Goal: Task Accomplishment & Management: Use online tool/utility

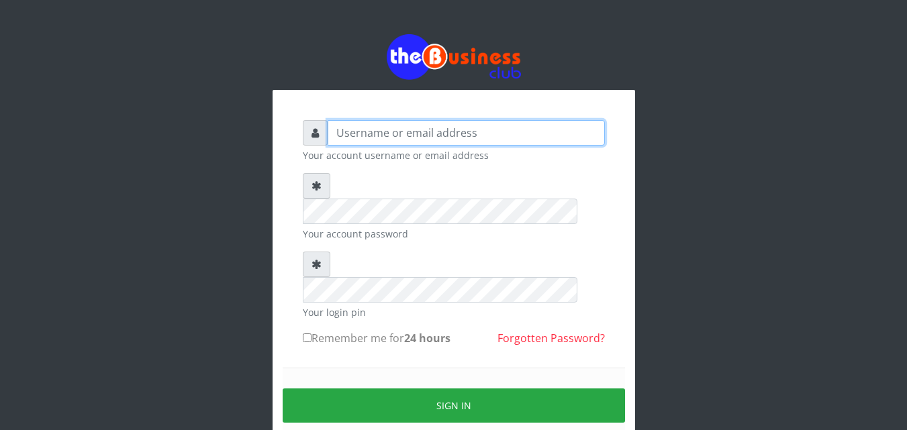
click at [424, 132] on input "text" at bounding box center [466, 133] width 277 height 26
click at [438, 136] on input "text" at bounding box center [466, 133] width 277 height 26
type input "kenachuks"
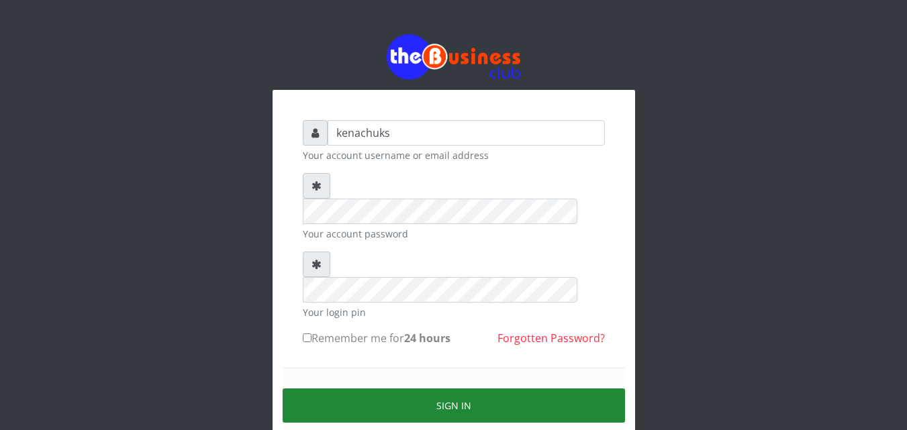
click at [428, 389] on button "Sign in" at bounding box center [454, 406] width 342 height 34
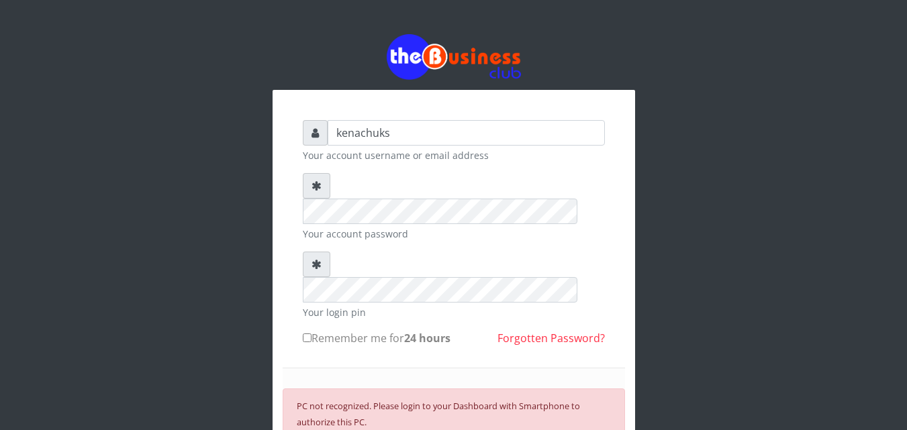
scroll to position [145, 0]
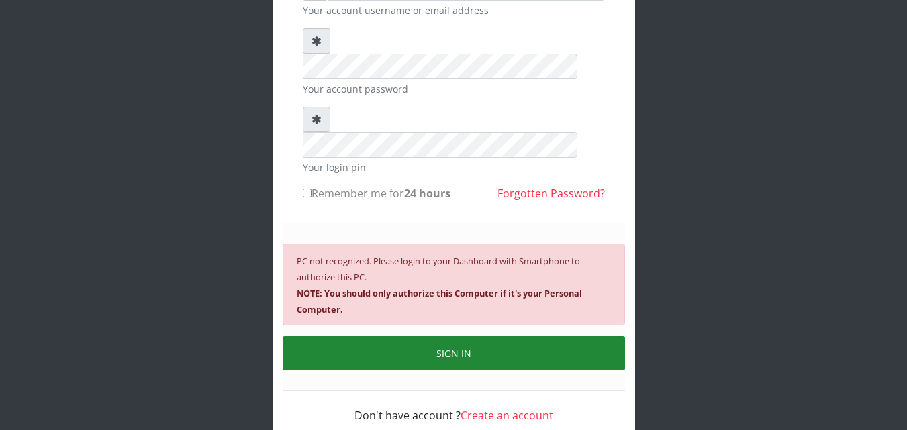
click at [542, 336] on button "SIGN IN" at bounding box center [454, 353] width 342 height 34
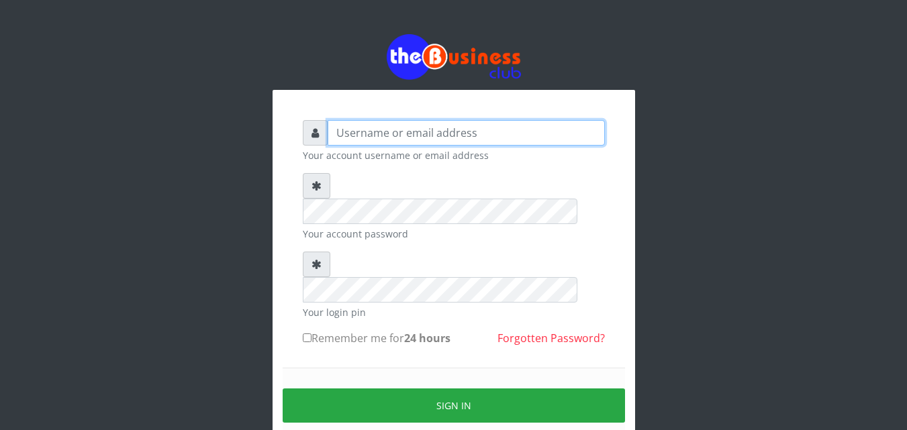
type input "kenachuks"
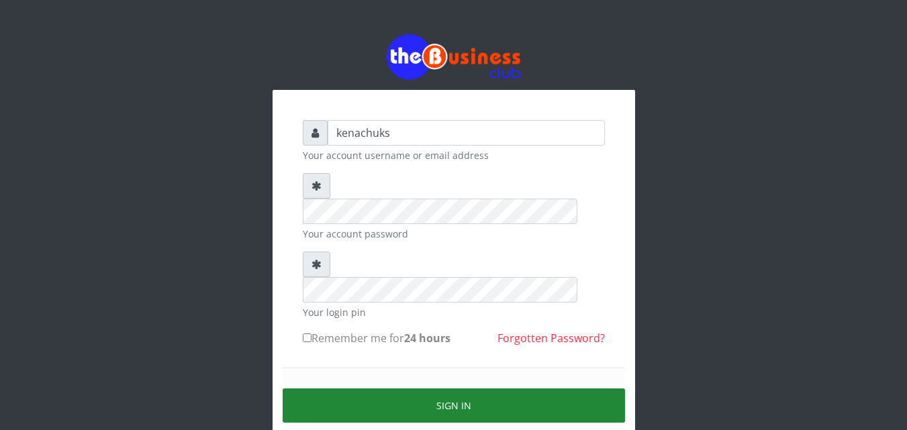
click at [384, 389] on button "Sign in" at bounding box center [454, 406] width 342 height 34
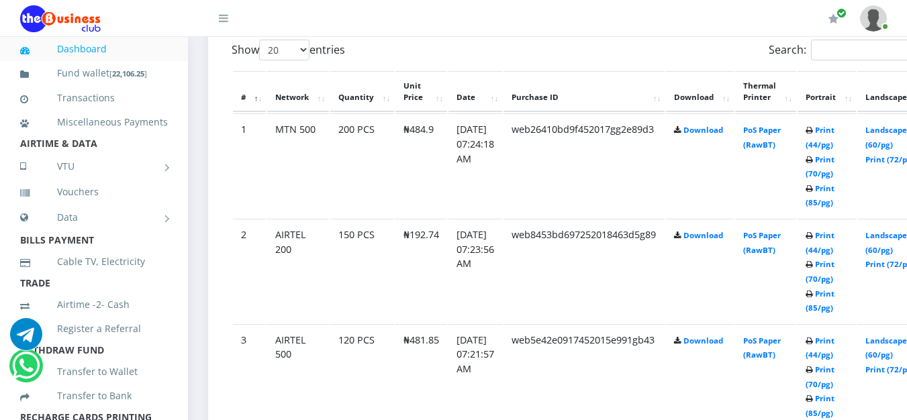
scroll to position [1102, 0]
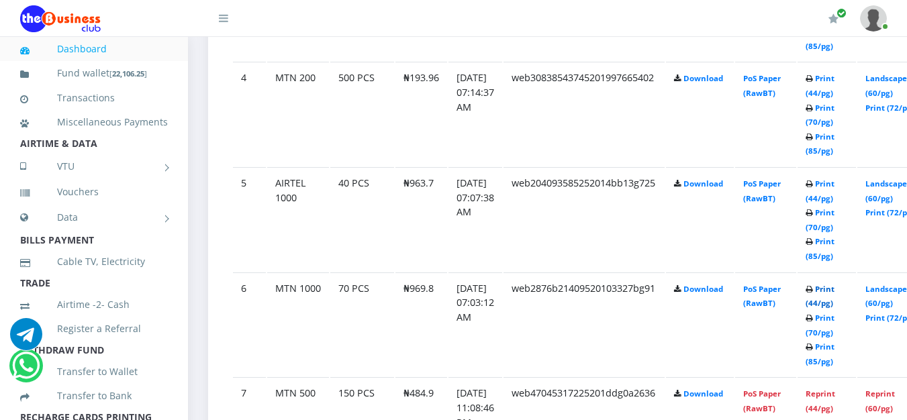
click at [835, 287] on link "Print (44/pg)" at bounding box center [820, 296] width 29 height 25
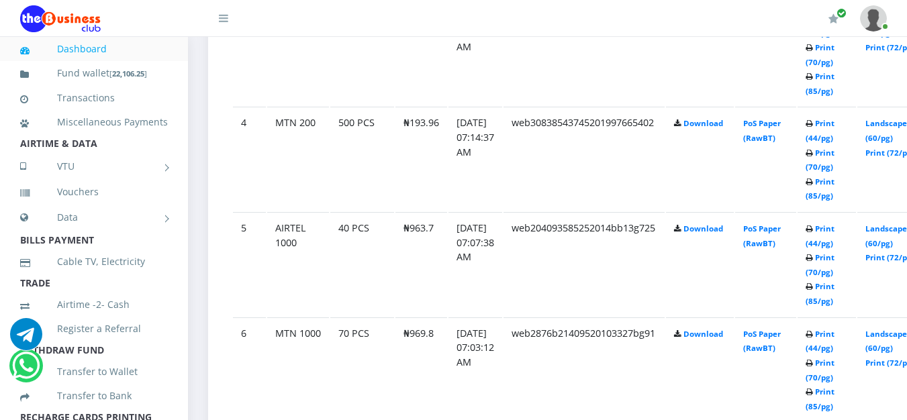
scroll to position [1102, 0]
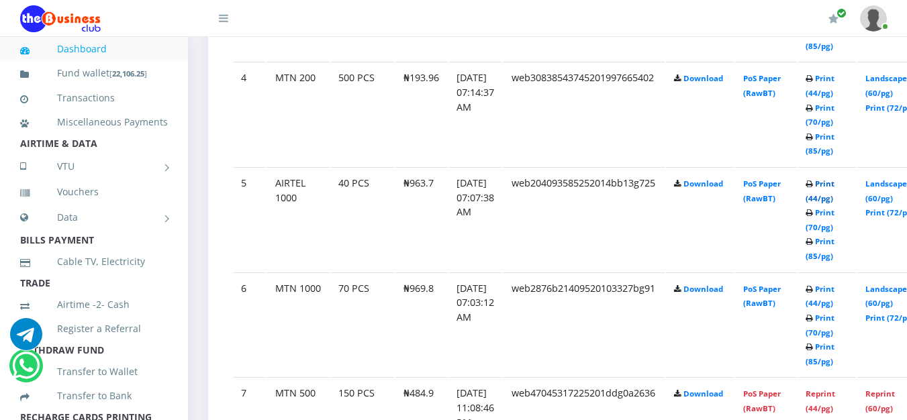
click at [835, 186] on link "Print (44/pg)" at bounding box center [820, 191] width 29 height 25
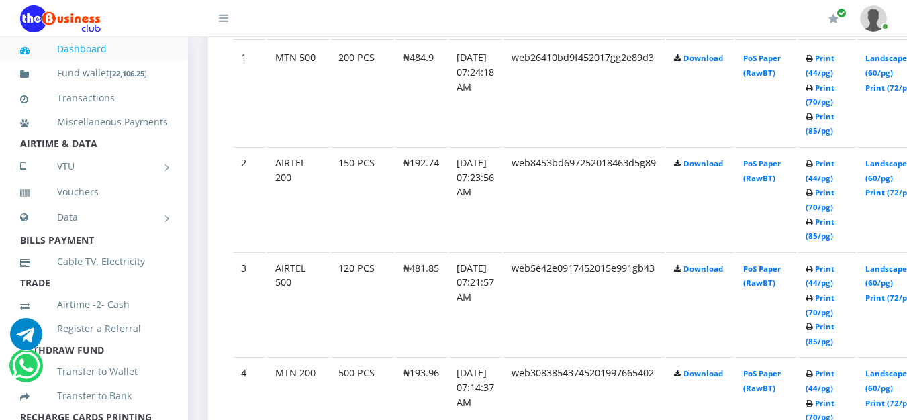
scroll to position [780, 0]
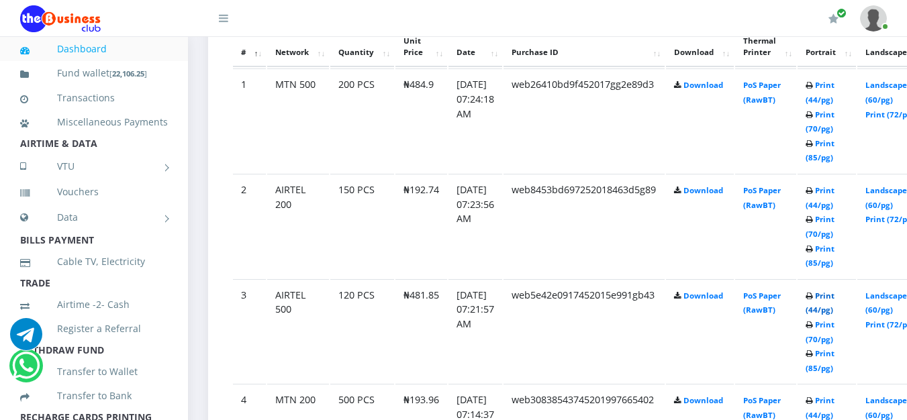
click at [835, 295] on link "Print (44/pg)" at bounding box center [820, 303] width 29 height 25
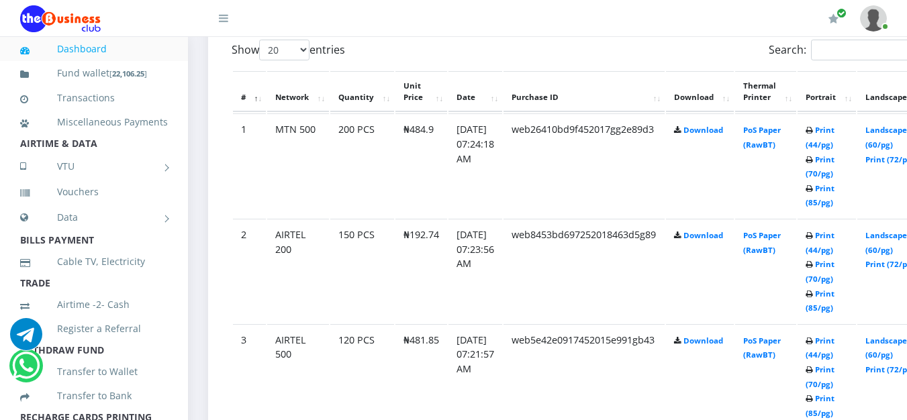
scroll to position [780, 0]
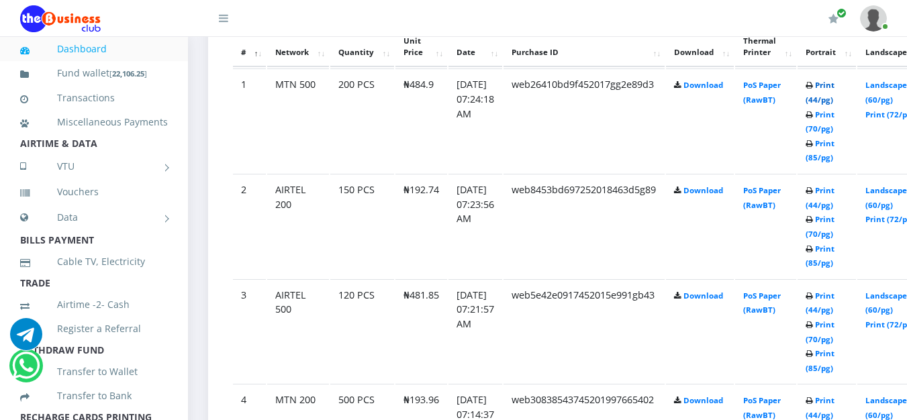
click at [835, 87] on link "Print (44/pg)" at bounding box center [820, 92] width 29 height 25
click at [835, 88] on link "Print (44/pg)" at bounding box center [820, 92] width 29 height 25
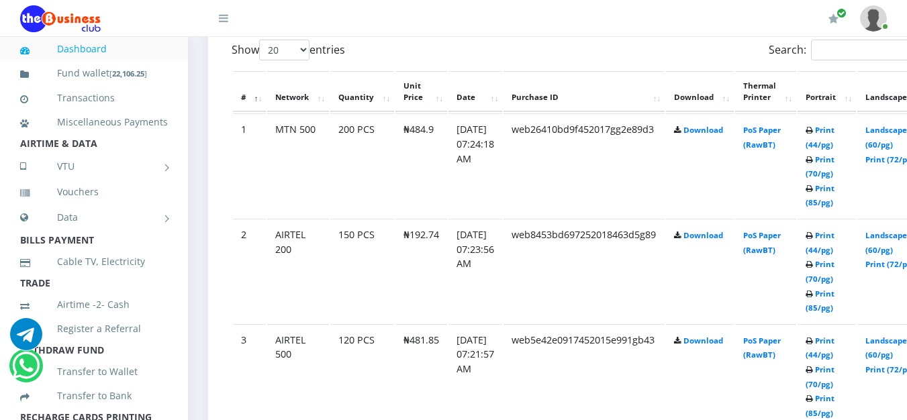
scroll to position [1102, 0]
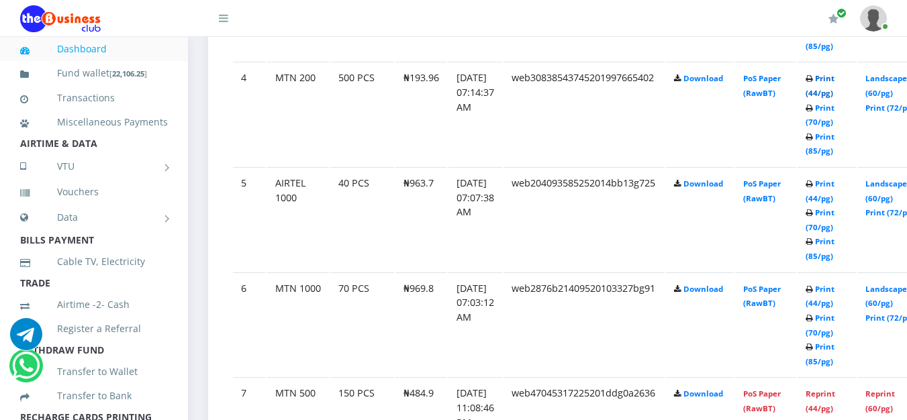
click at [835, 79] on link "Print (44/pg)" at bounding box center [820, 85] width 29 height 25
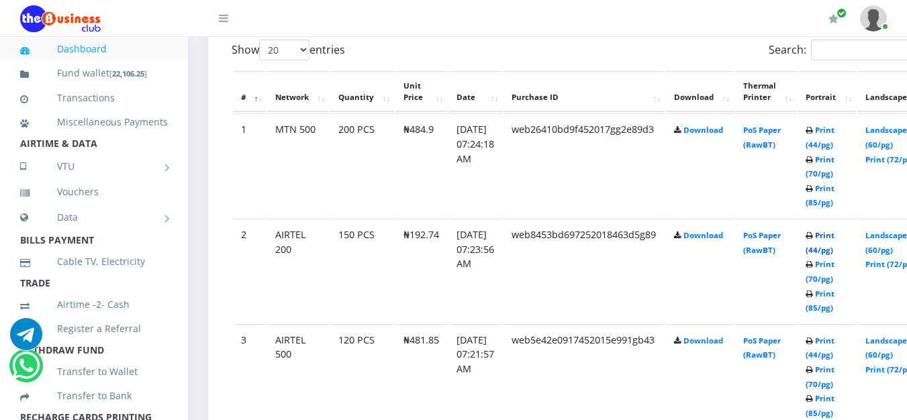
click at [835, 233] on link "Print (44/pg)" at bounding box center [820, 242] width 29 height 25
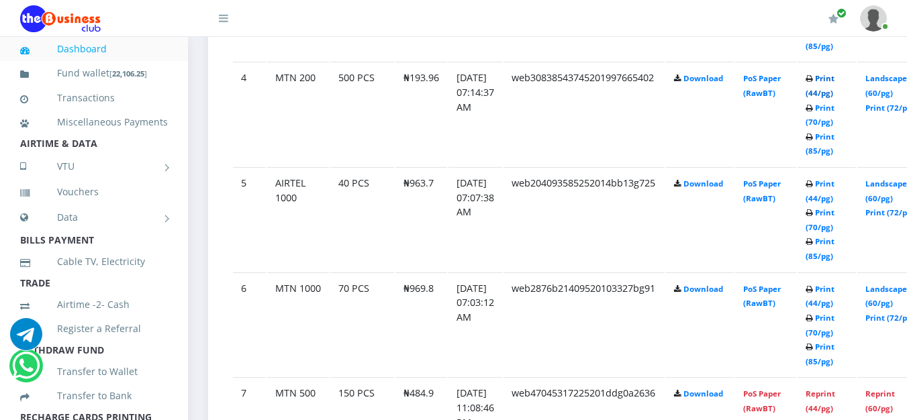
click at [835, 81] on link "Print (44/pg)" at bounding box center [820, 85] width 29 height 25
